Goal: Task Accomplishment & Management: Use online tool/utility

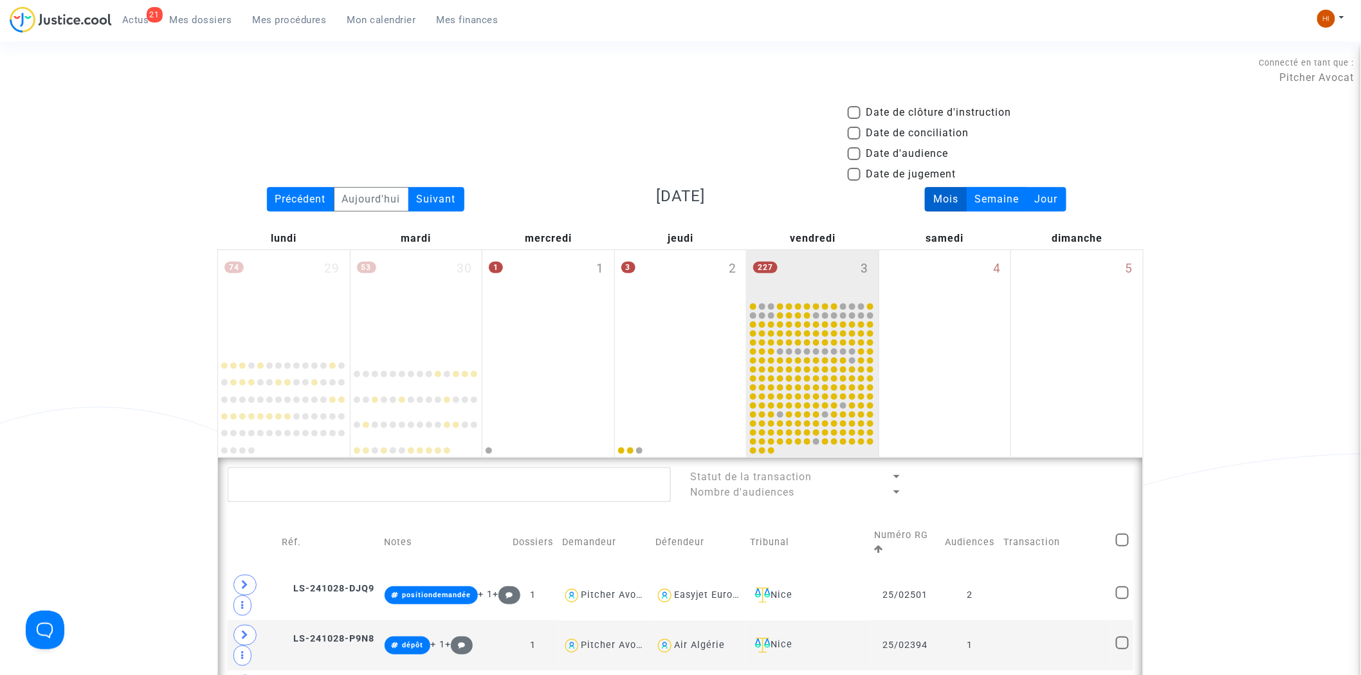
click at [462, 178] on div "Date de clôture d'instruction Date de conciliation Date d'audience Date de juge…" at bounding box center [680, 146] width 945 height 82
click at [445, 206] on div "Suivant" at bounding box center [436, 199] width 56 height 24
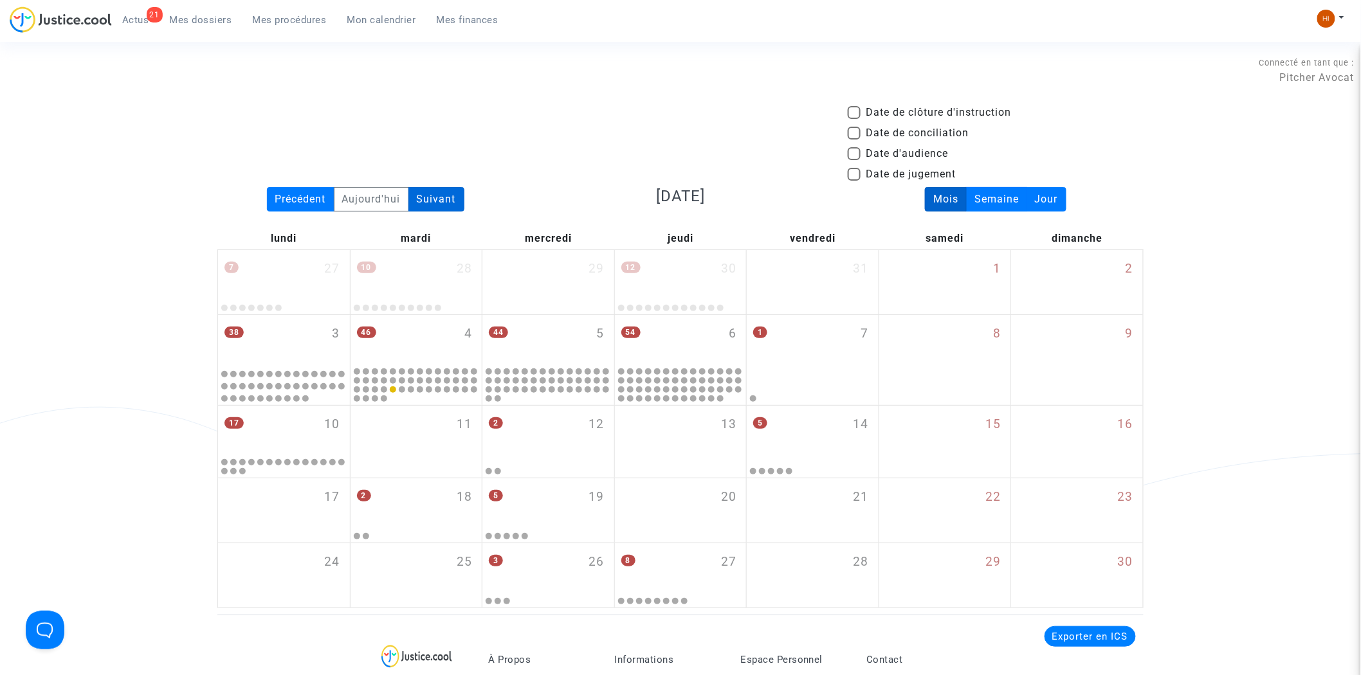
click at [450, 201] on div "Suivant" at bounding box center [436, 199] width 56 height 24
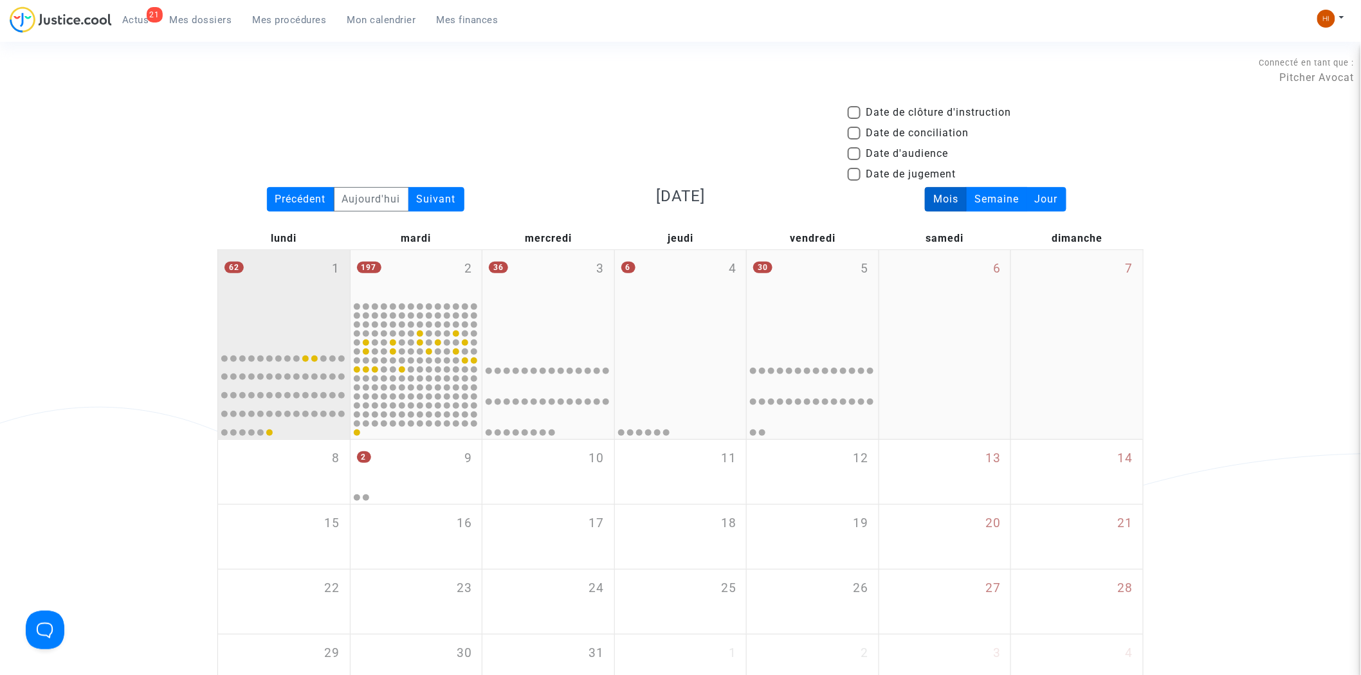
click at [299, 296] on div "62 1" at bounding box center [284, 296] width 132 height 93
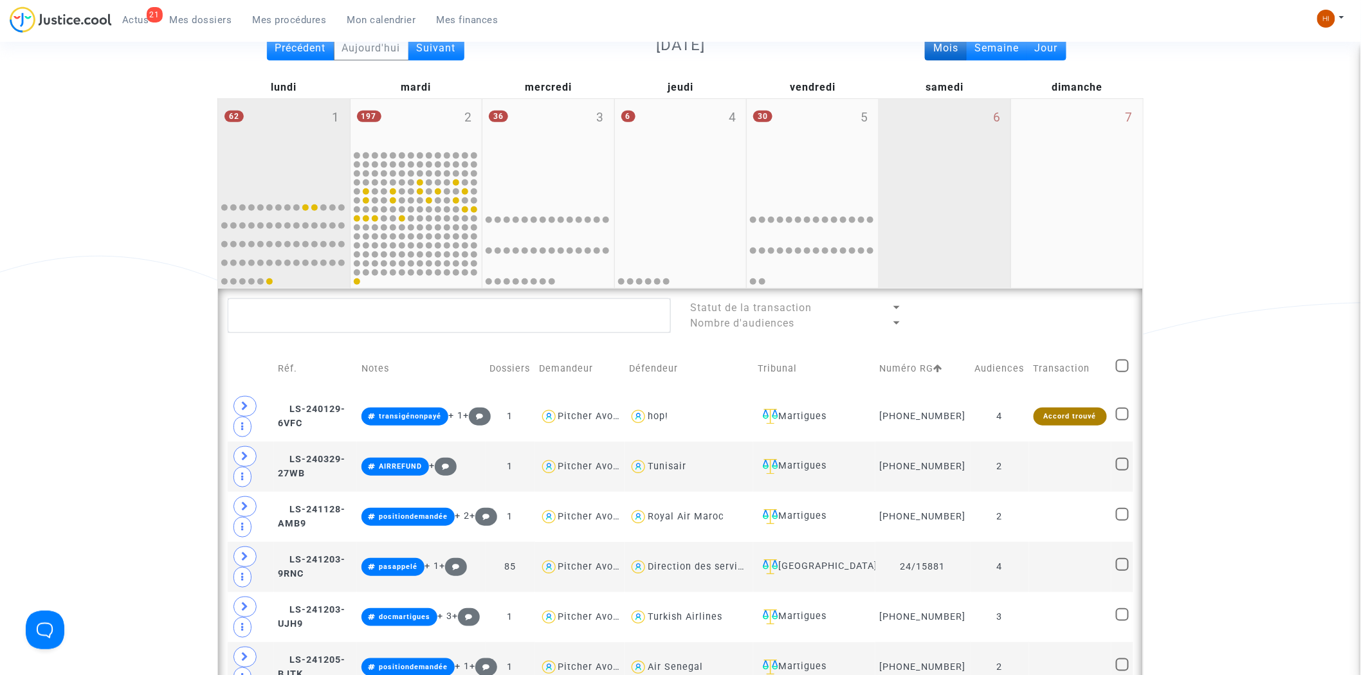
scroll to position [357, 0]
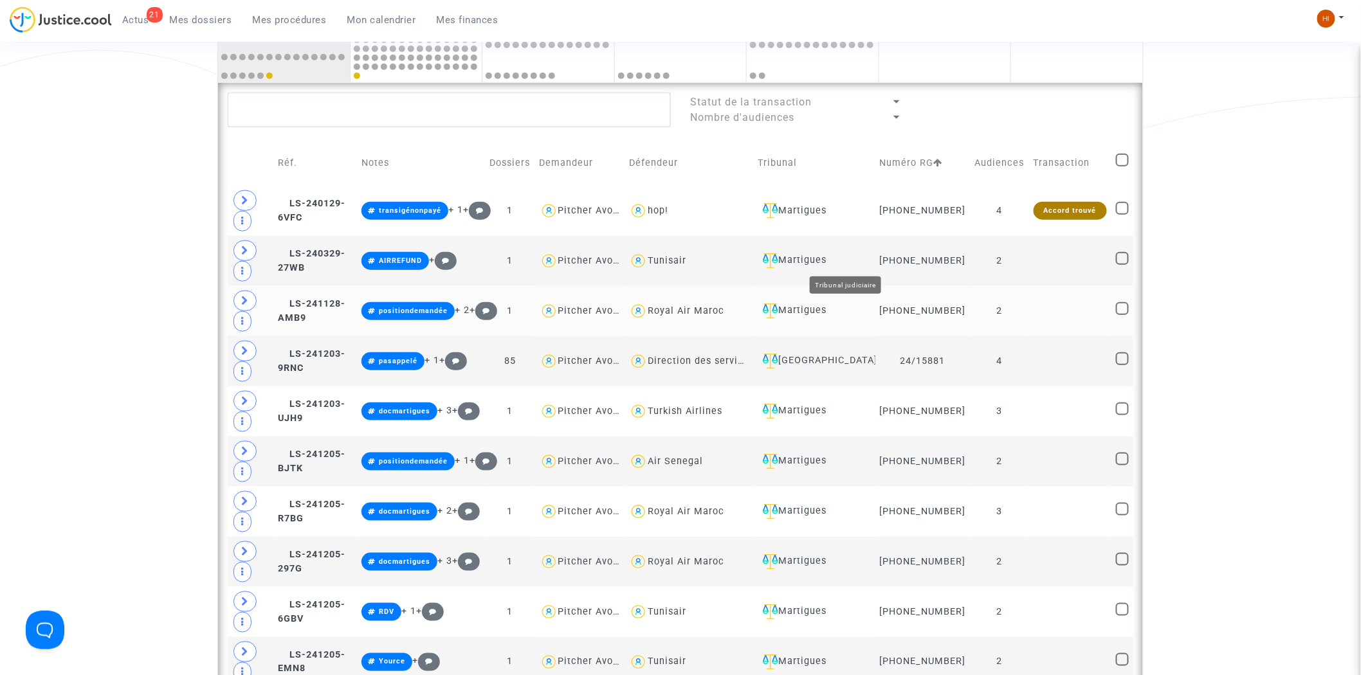
click at [858, 304] on div "Martigues" at bounding box center [814, 311] width 113 height 15
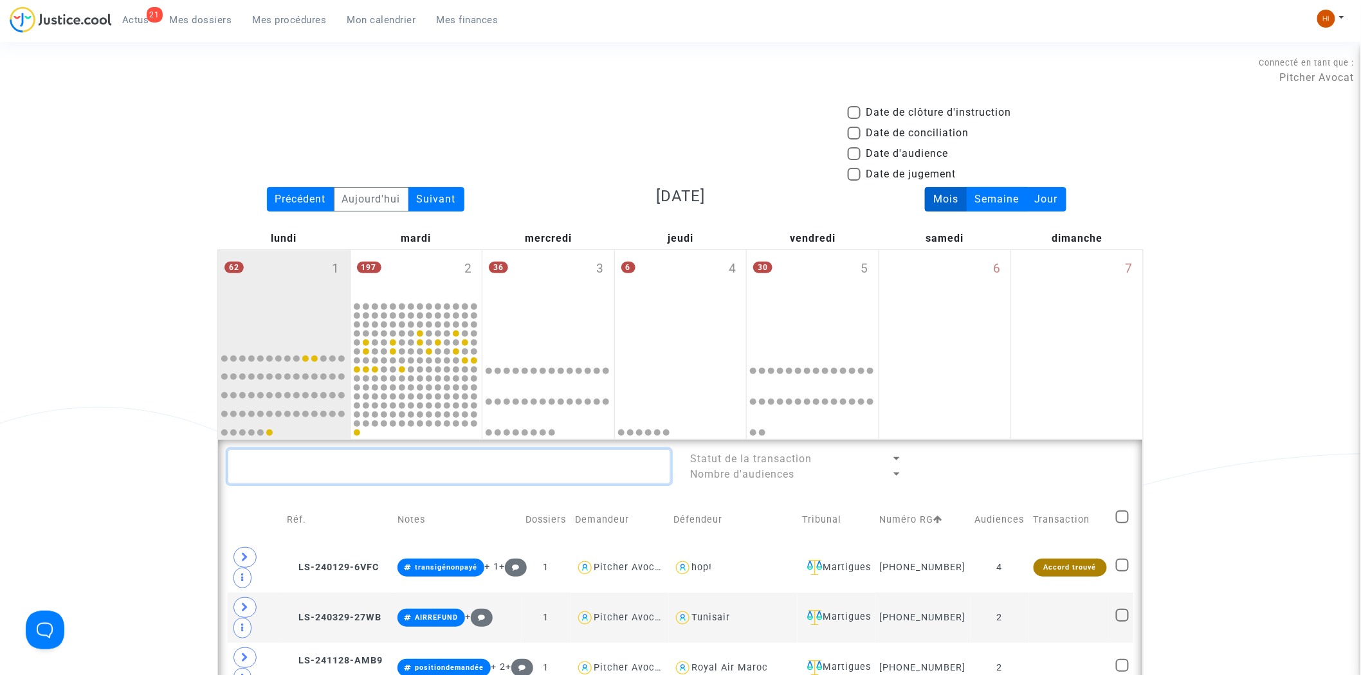
click at [305, 478] on textarea at bounding box center [449, 466] width 443 height 35
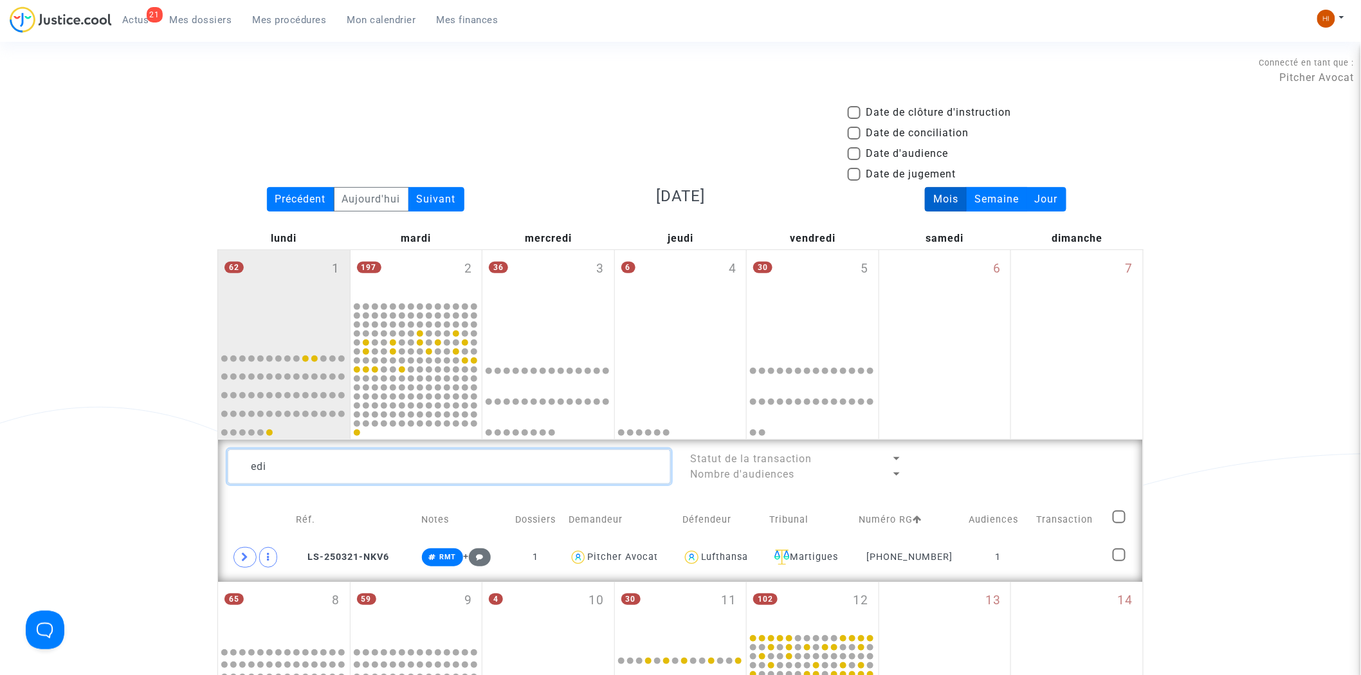
type textarea "edi"
